Goal: Check status

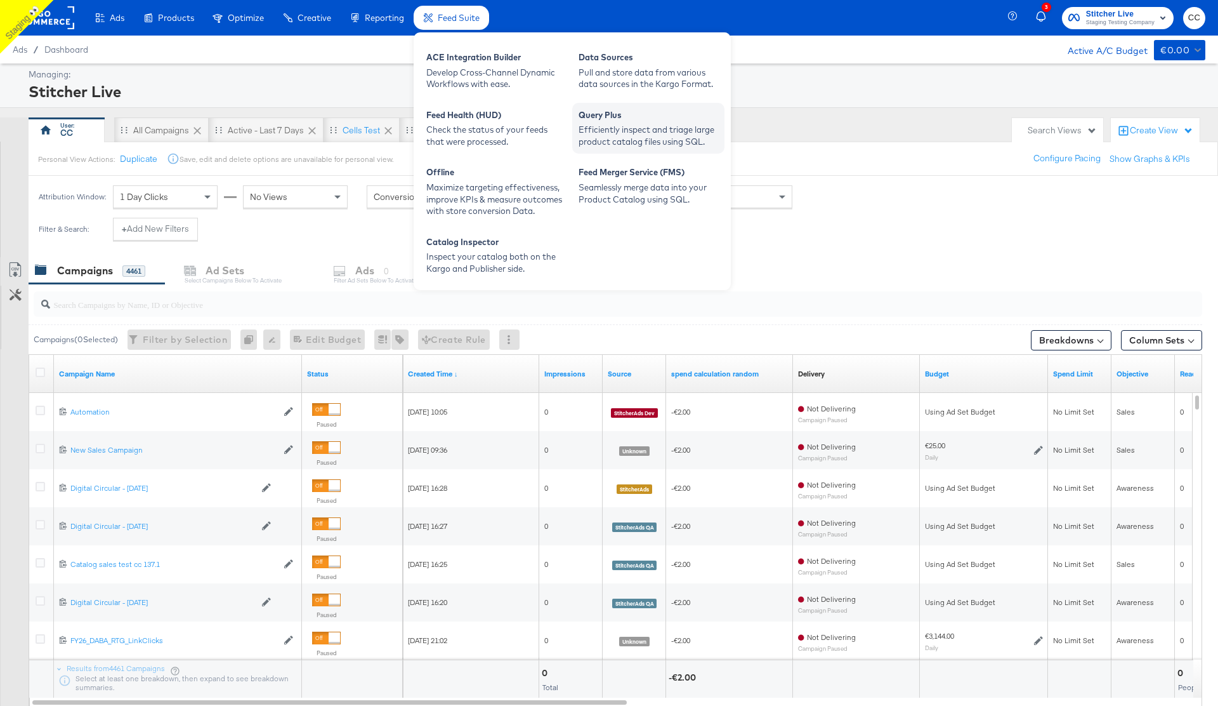
click at [613, 117] on div "Query Plus" at bounding box center [649, 116] width 140 height 15
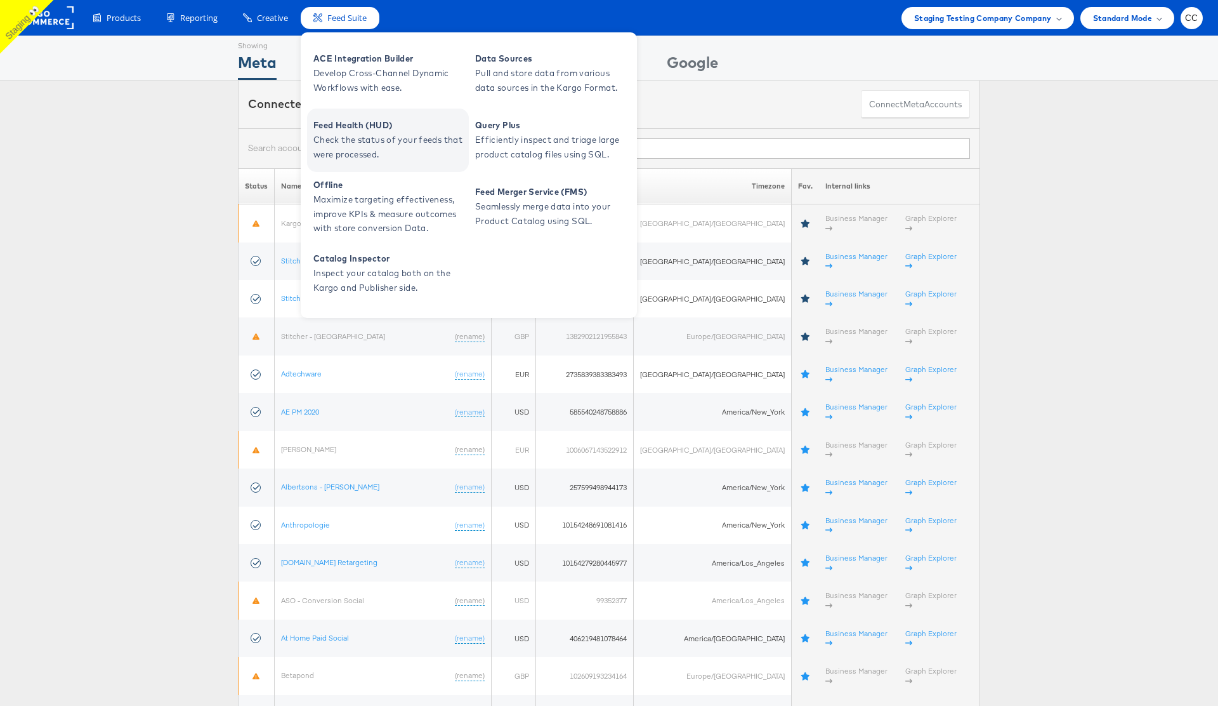
click at [406, 130] on span "Feed Health (HUD)" at bounding box center [389, 125] width 152 height 15
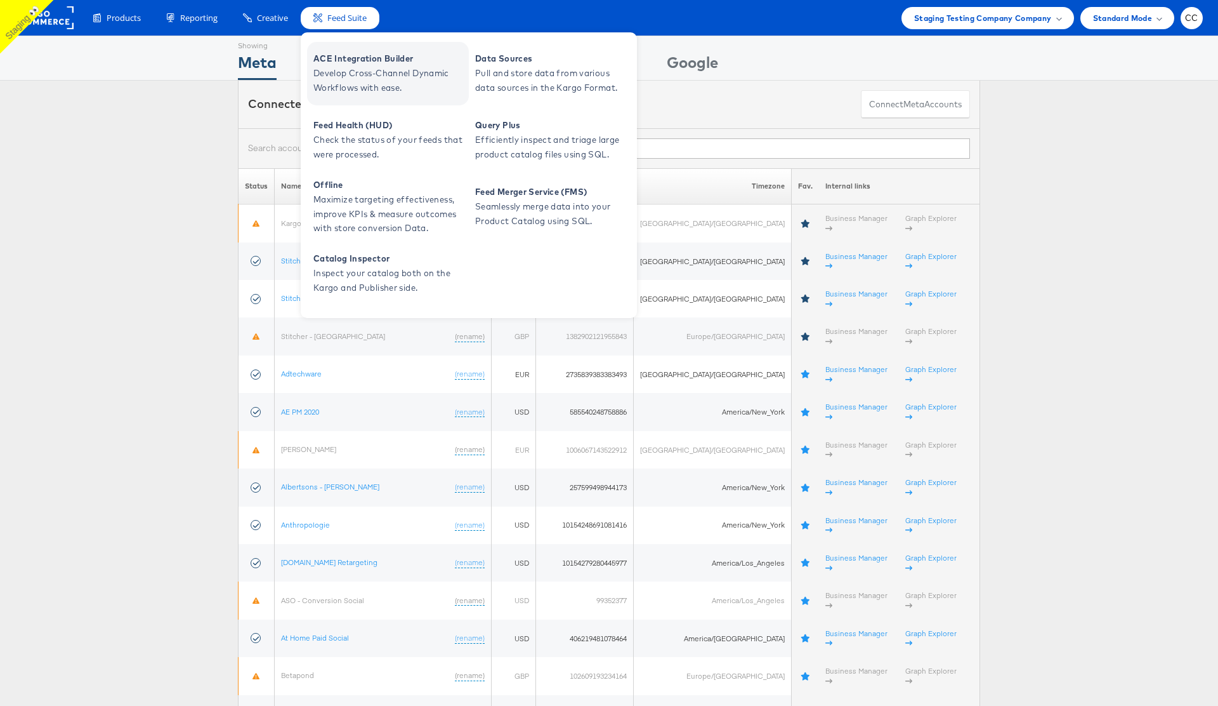
click at [371, 76] on span "Develop Cross-Channel Dynamic Workflows with ease." at bounding box center [389, 80] width 152 height 29
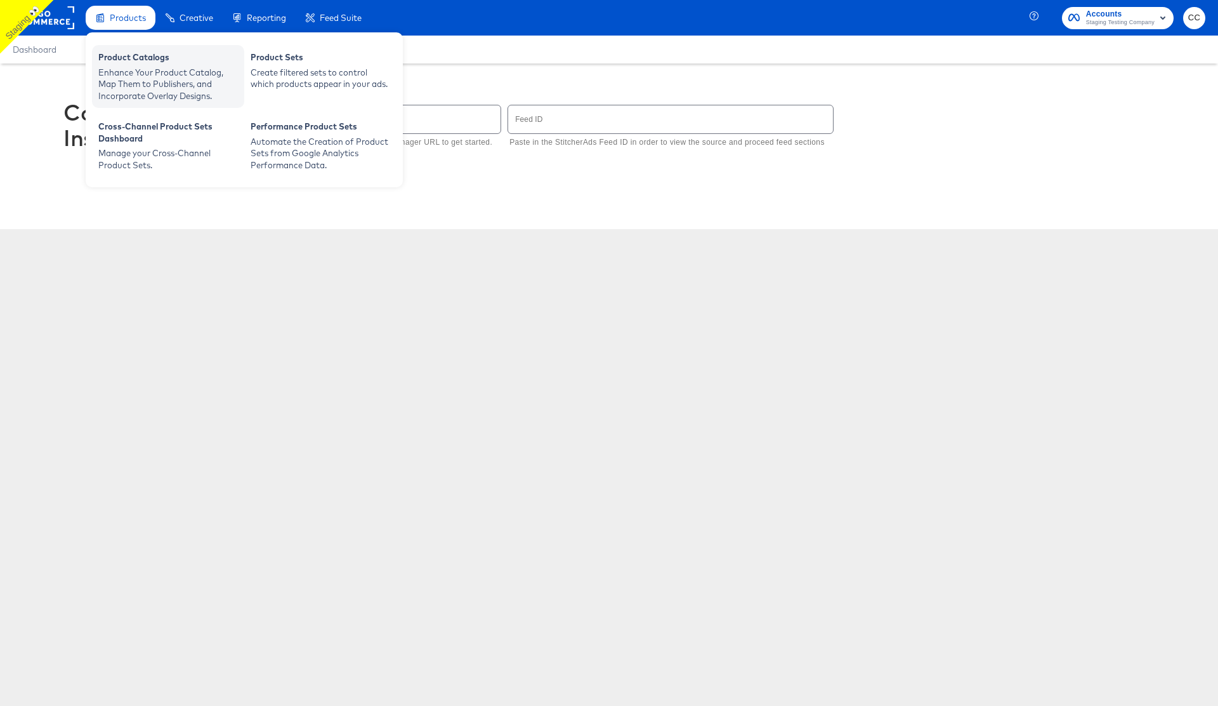
click at [143, 56] on div "Product Catalogs" at bounding box center [168, 58] width 140 height 15
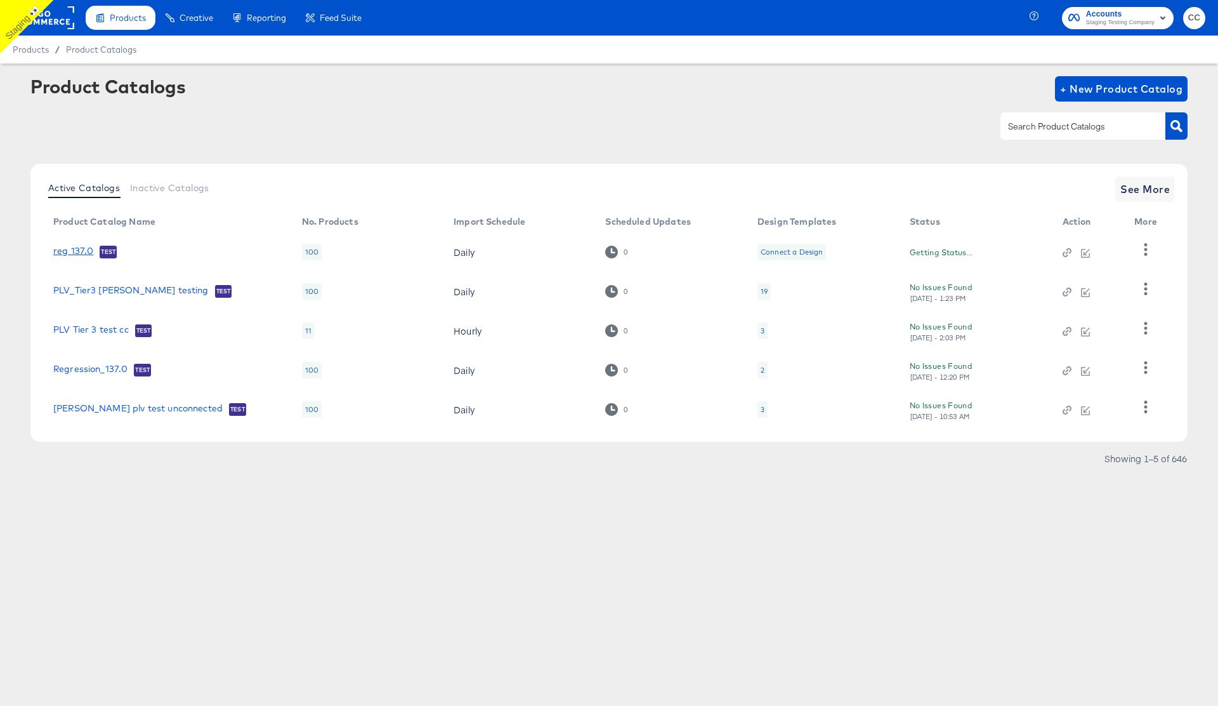
click at [74, 246] on link "reg 137.0" at bounding box center [73, 252] width 40 height 13
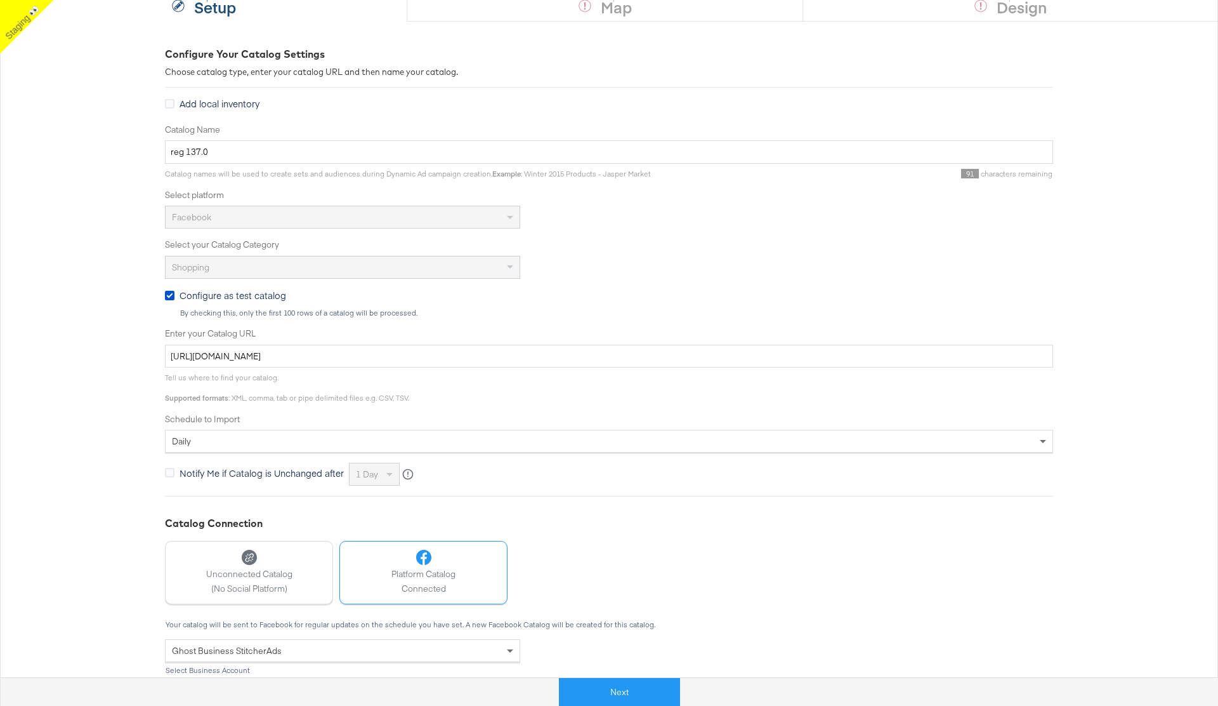
scroll to position [245, 0]
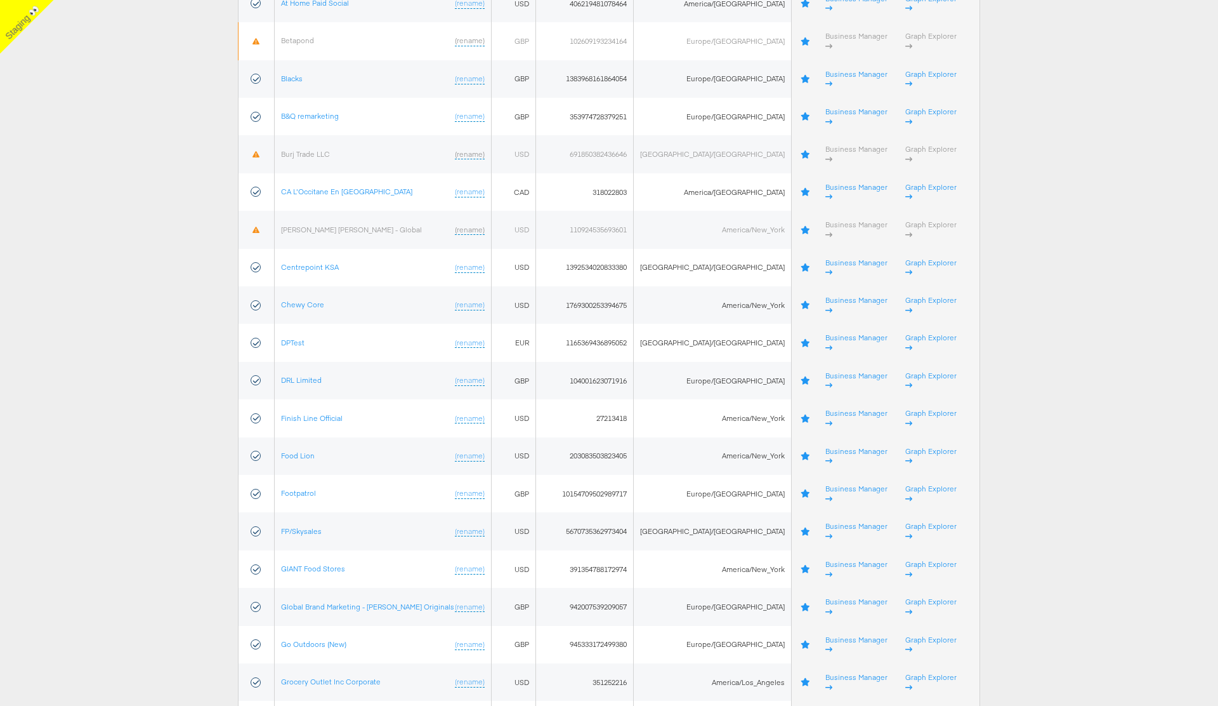
scroll to position [873, 0]
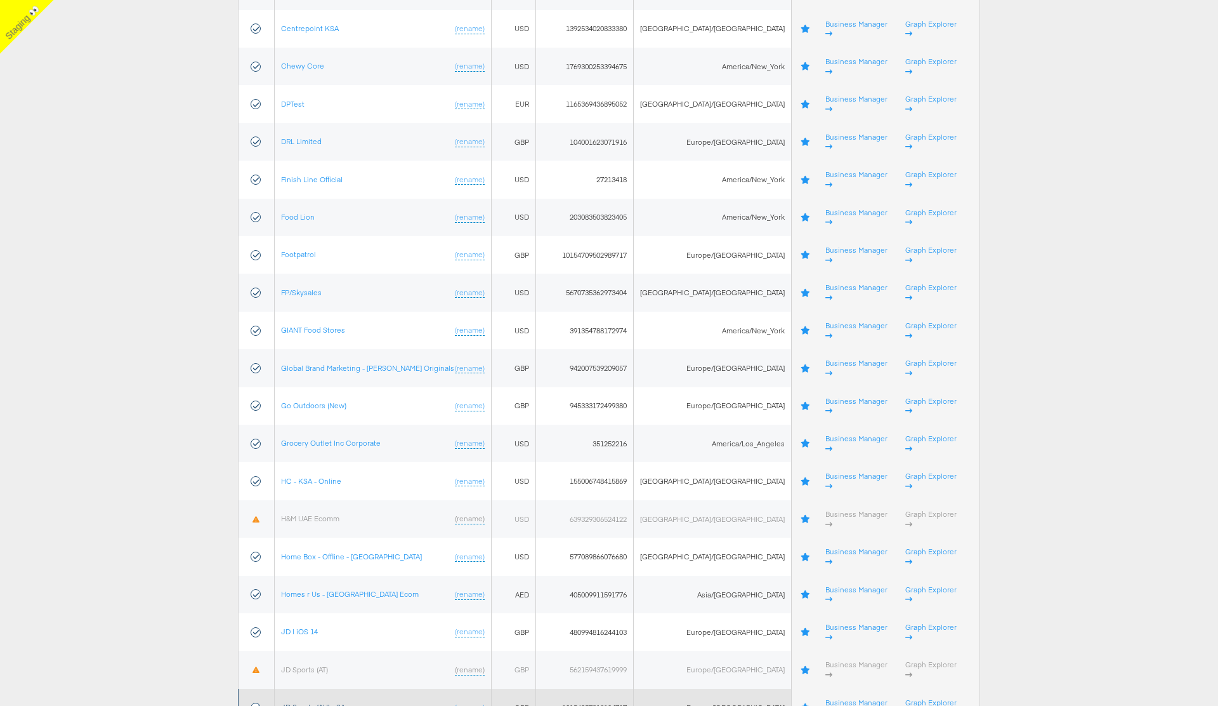
click at [328, 702] on link "JD Sports (AU) - SA" at bounding box center [313, 707] width 64 height 10
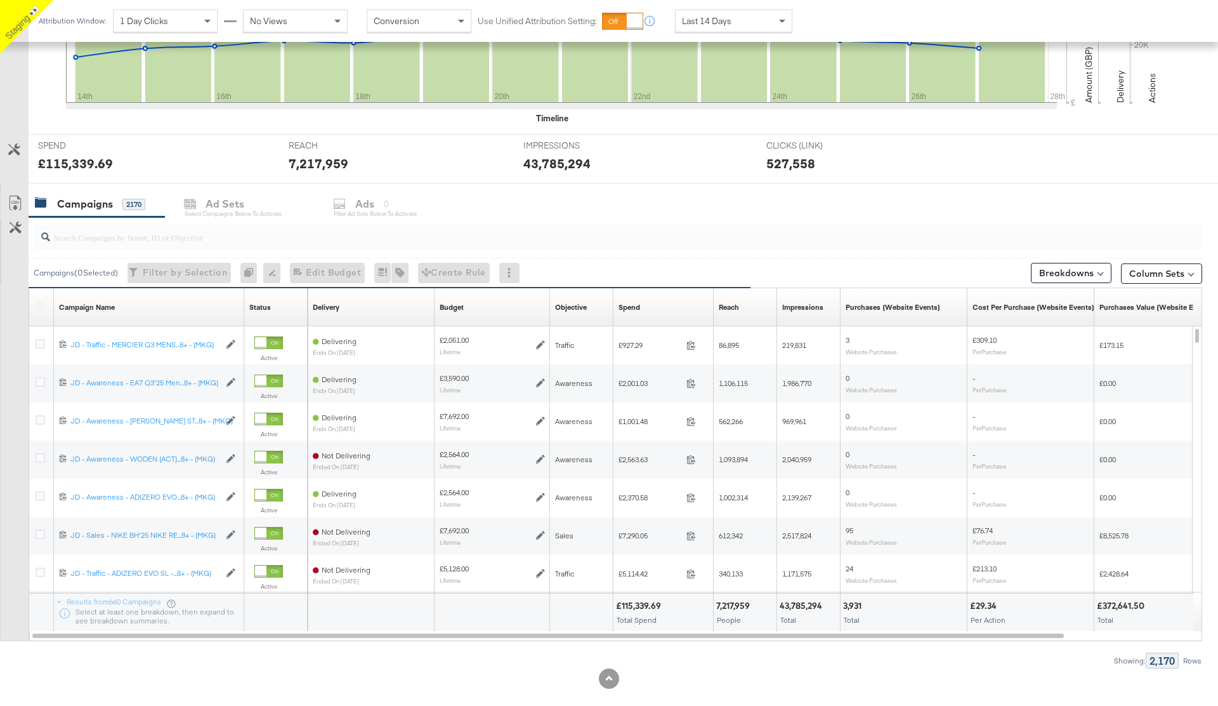
scroll to position [405, 0]
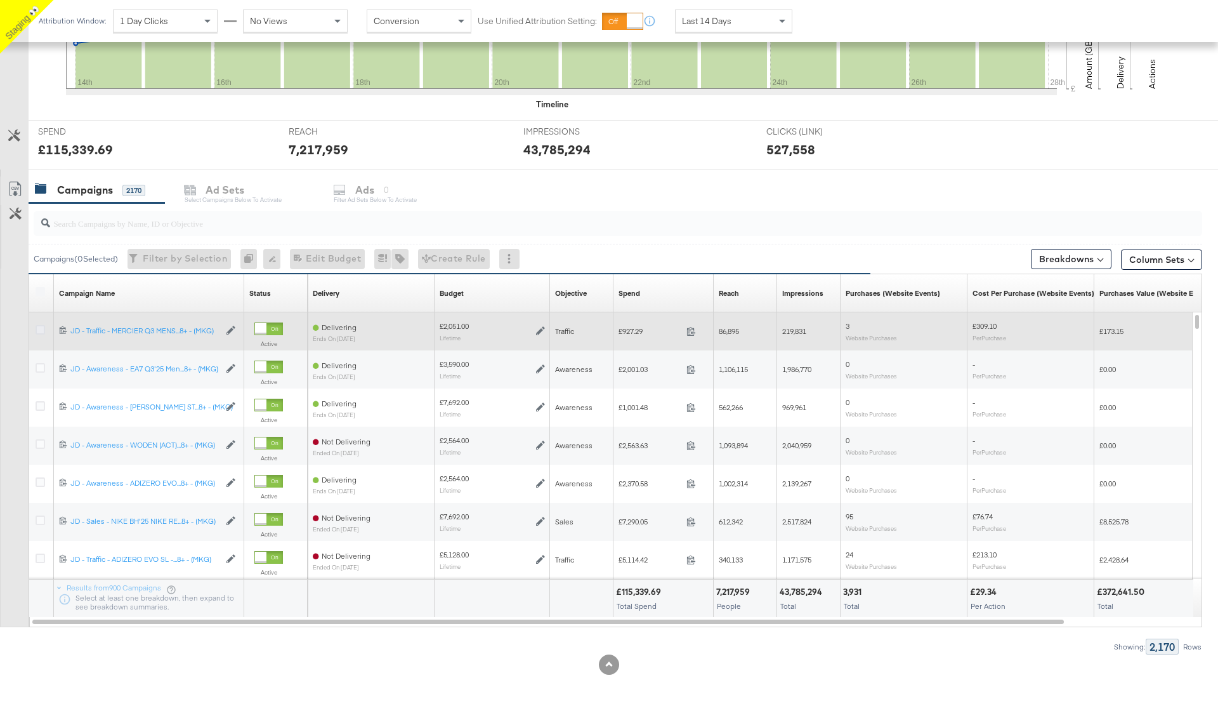
click at [40, 330] on icon at bounding box center [41, 330] width 10 height 10
click at [0, 0] on input "checkbox" at bounding box center [0, 0] width 0 height 0
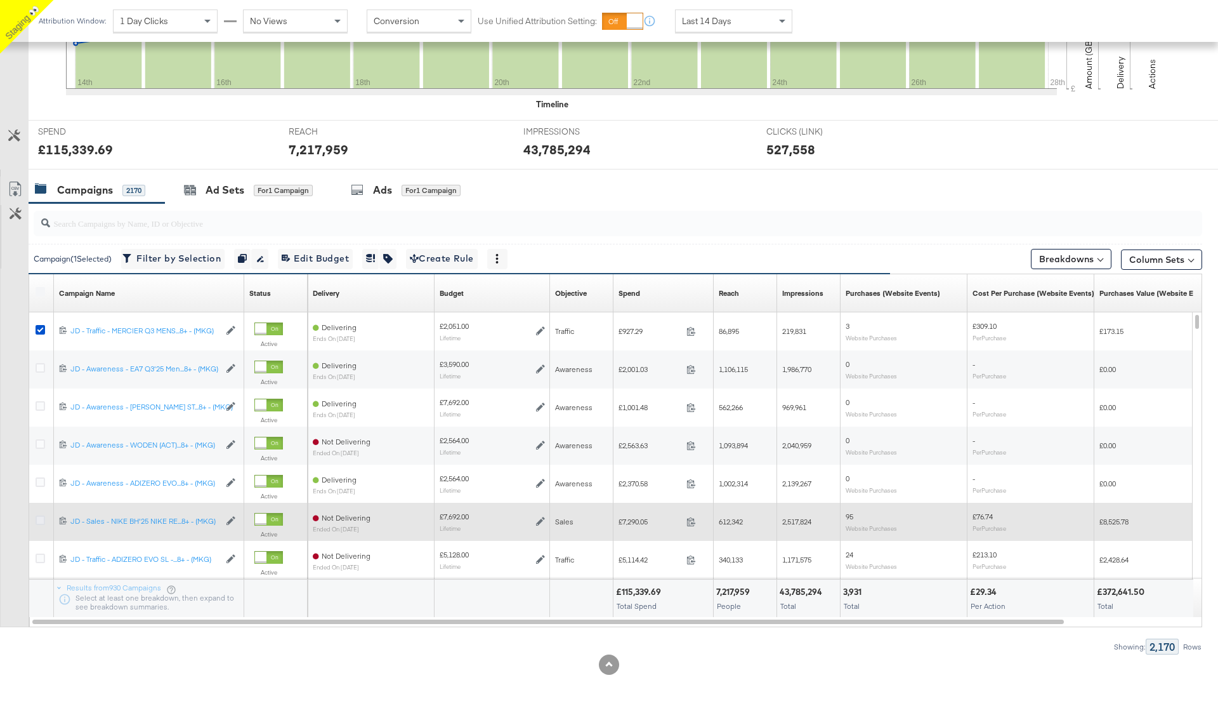
click at [36, 520] on icon at bounding box center [41, 520] width 10 height 10
click at [0, 0] on input "checkbox" at bounding box center [0, 0] width 0 height 0
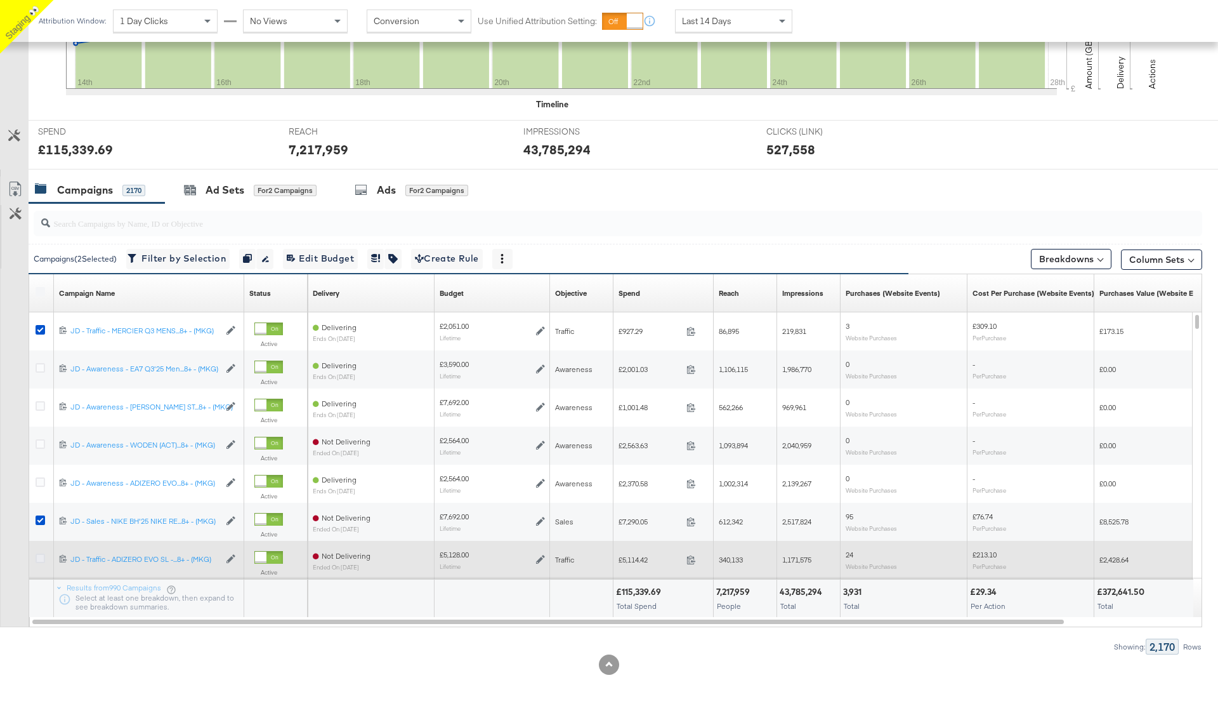
click at [39, 558] on icon at bounding box center [41, 558] width 10 height 10
click at [0, 0] on input "checkbox" at bounding box center [0, 0] width 0 height 0
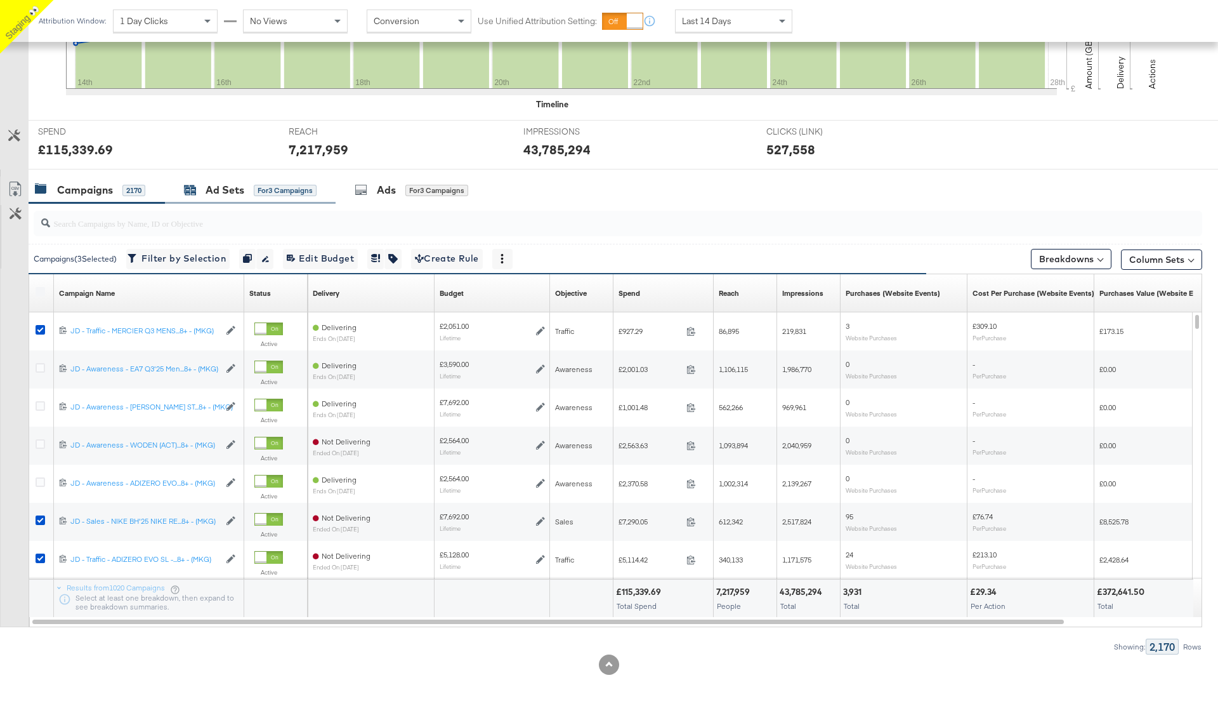
click at [230, 183] on div "Ad Sets" at bounding box center [225, 190] width 39 height 15
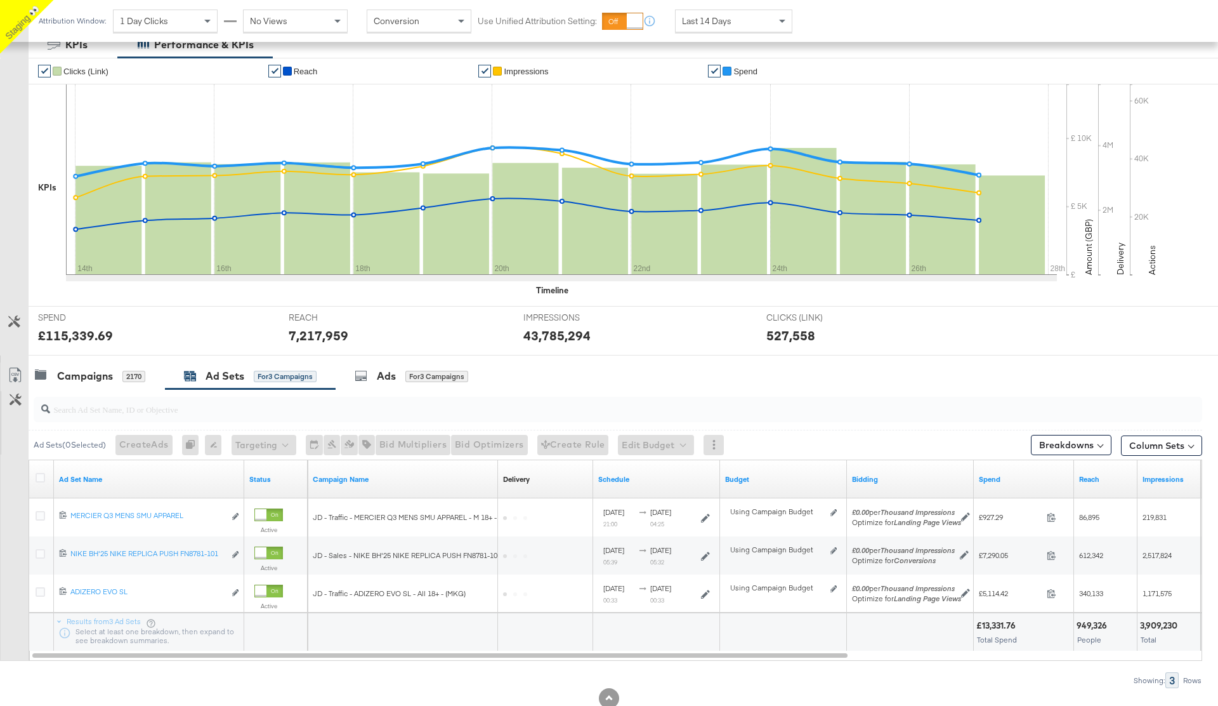
scroll to position [257, 0]
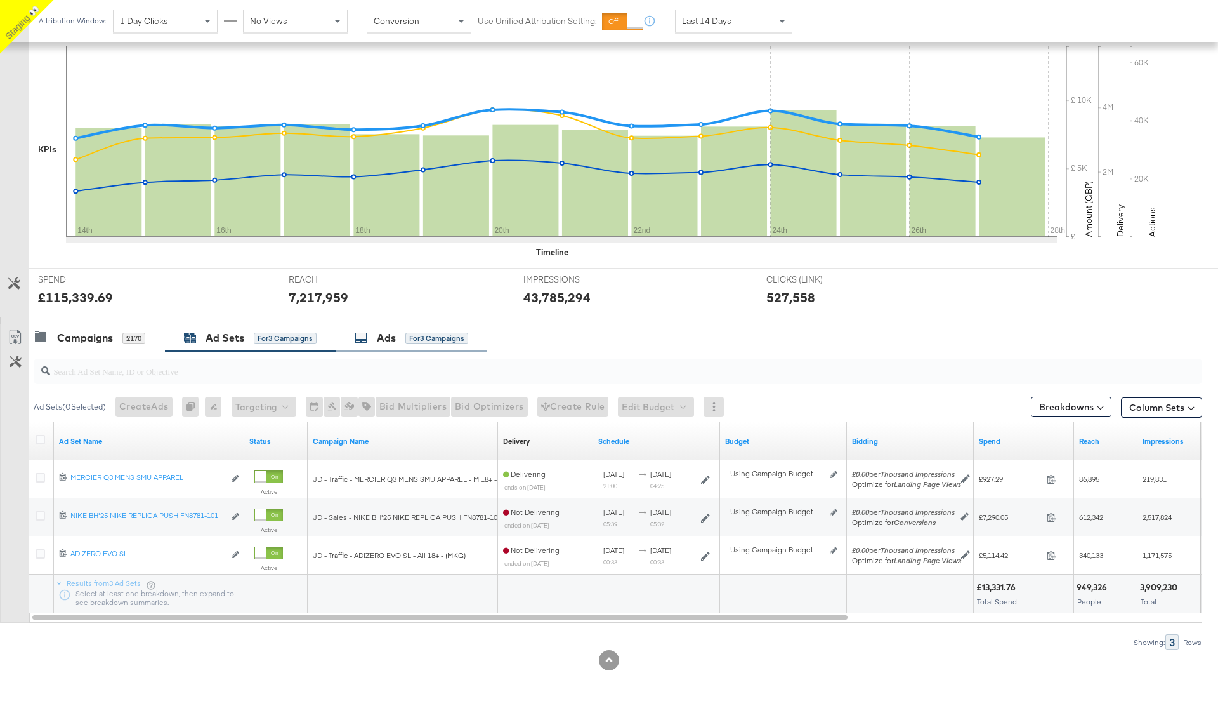
click at [416, 335] on div "for 3 Campaigns" at bounding box center [436, 338] width 63 height 11
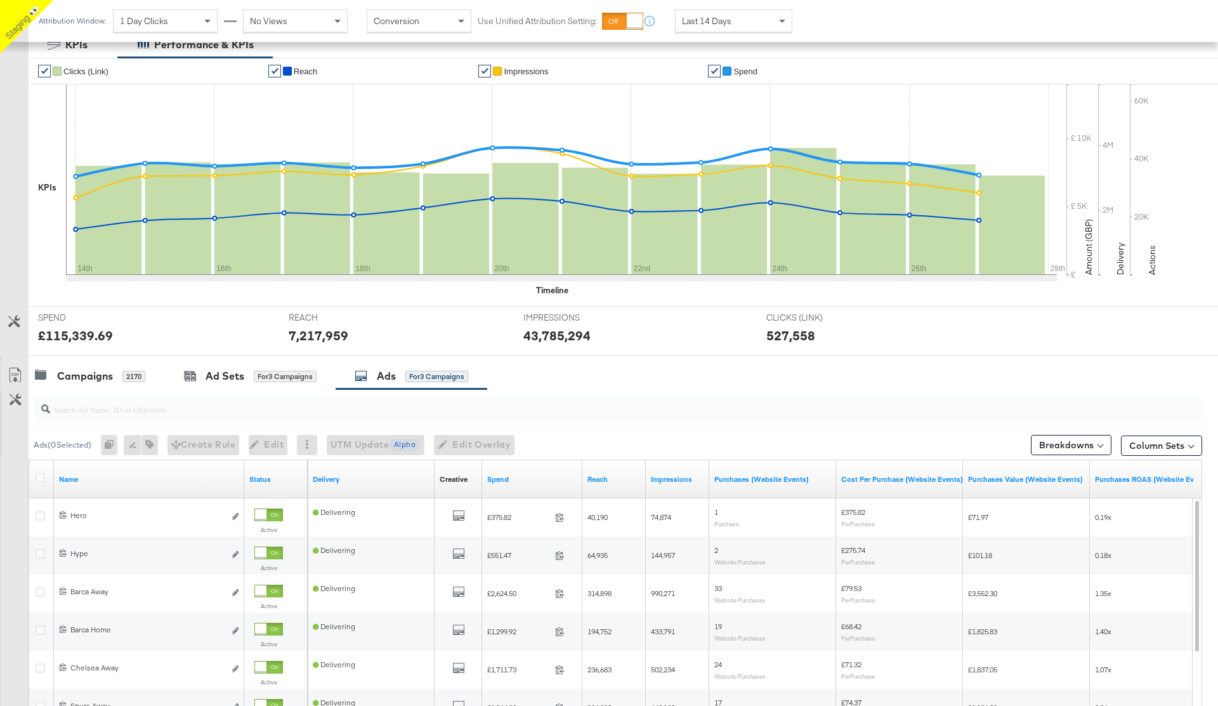
scroll to position [405, 0]
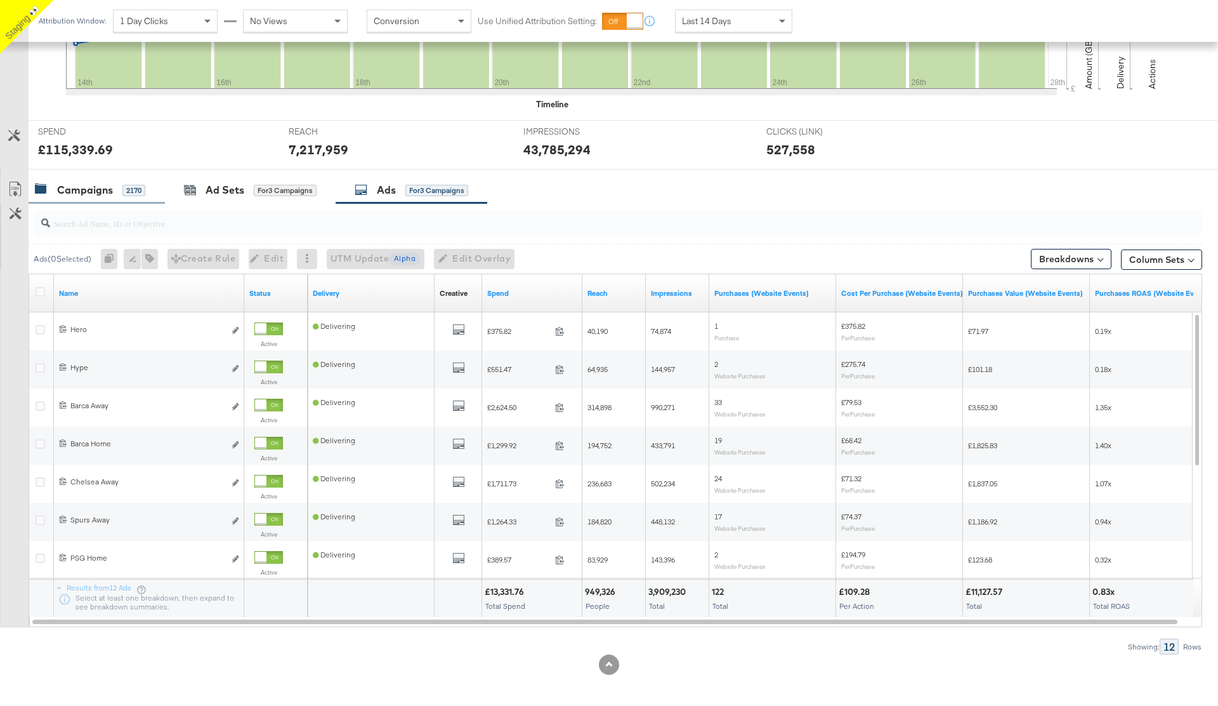
click at [107, 187] on div "Campaigns" at bounding box center [85, 190] width 56 height 15
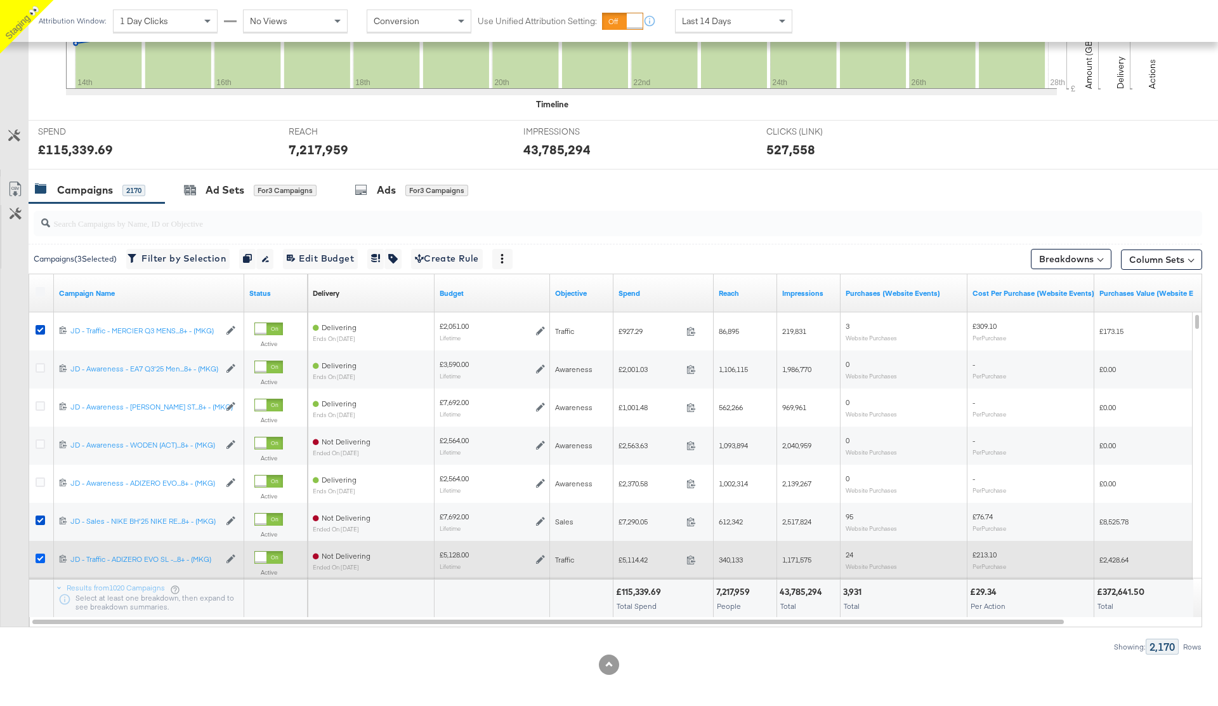
click at [39, 560] on icon at bounding box center [41, 558] width 10 height 10
click at [0, 0] on input "checkbox" at bounding box center [0, 0] width 0 height 0
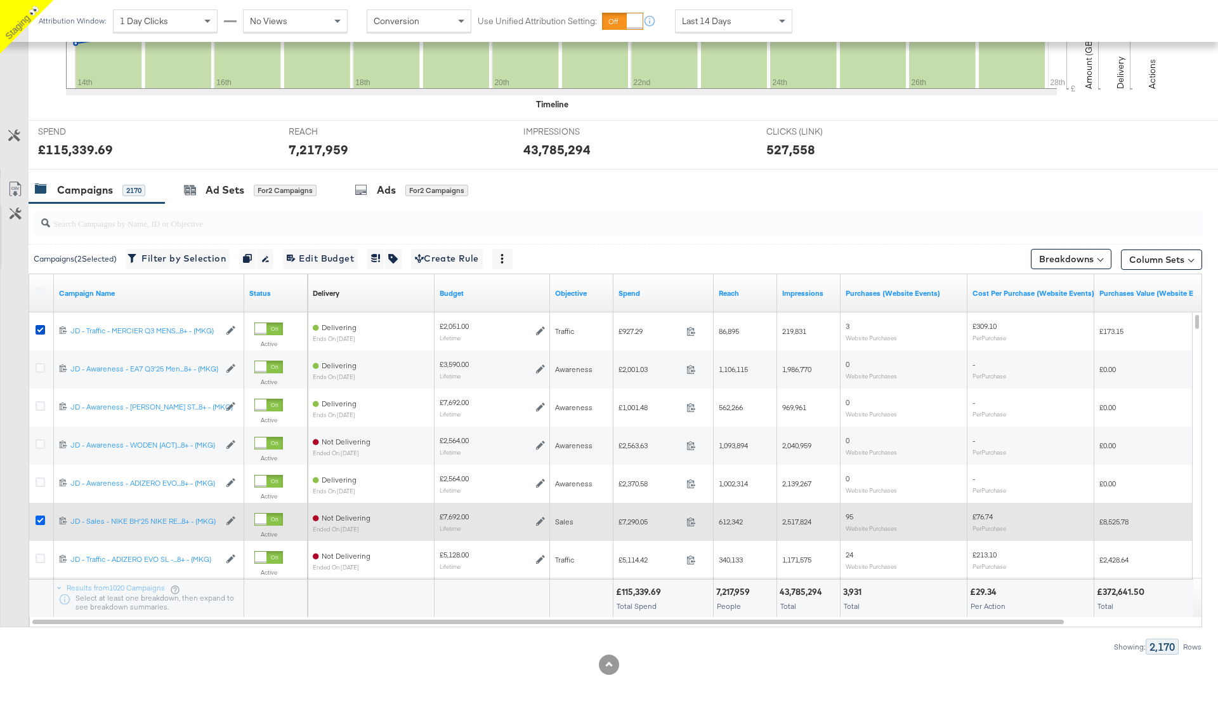
click at [40, 520] on icon at bounding box center [41, 520] width 10 height 10
click at [0, 0] on input "checkbox" at bounding box center [0, 0] width 0 height 0
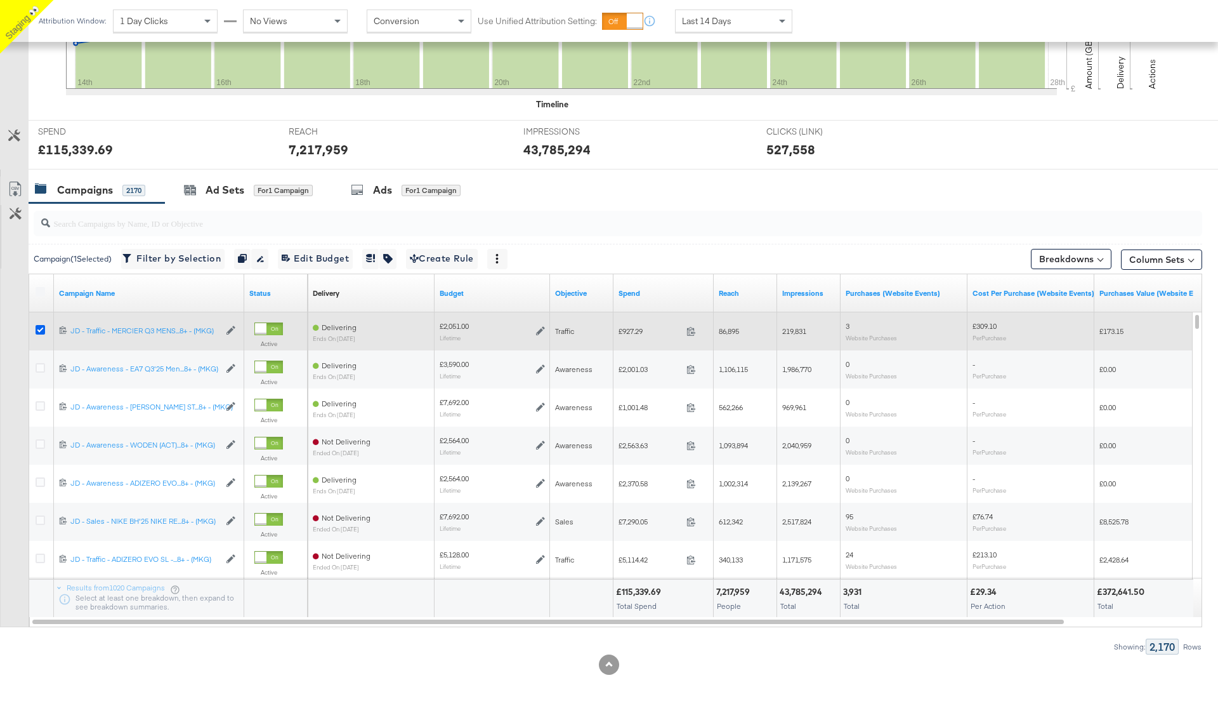
click at [36, 328] on icon at bounding box center [41, 330] width 10 height 10
click at [0, 0] on input "checkbox" at bounding box center [0, 0] width 0 height 0
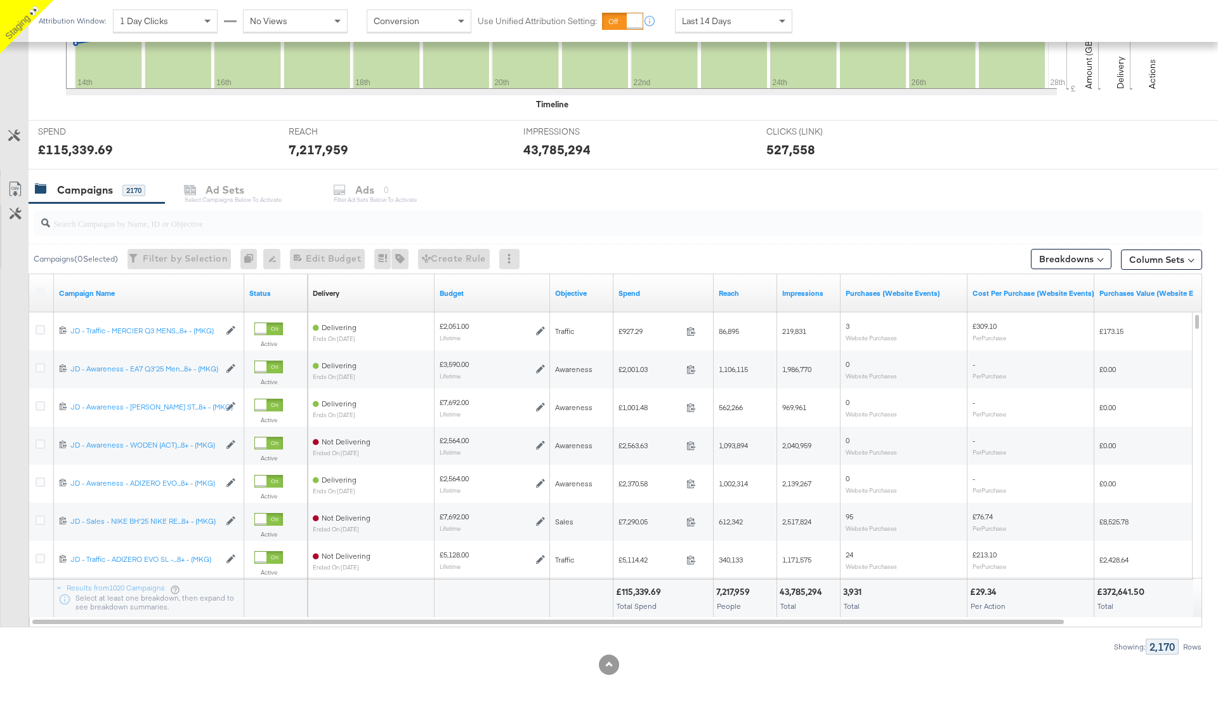
click at [16, 300] on div "Customize KPIs Export as CSV" at bounding box center [14, 401] width 29 height 451
